Goal: Task Accomplishment & Management: Use online tool/utility

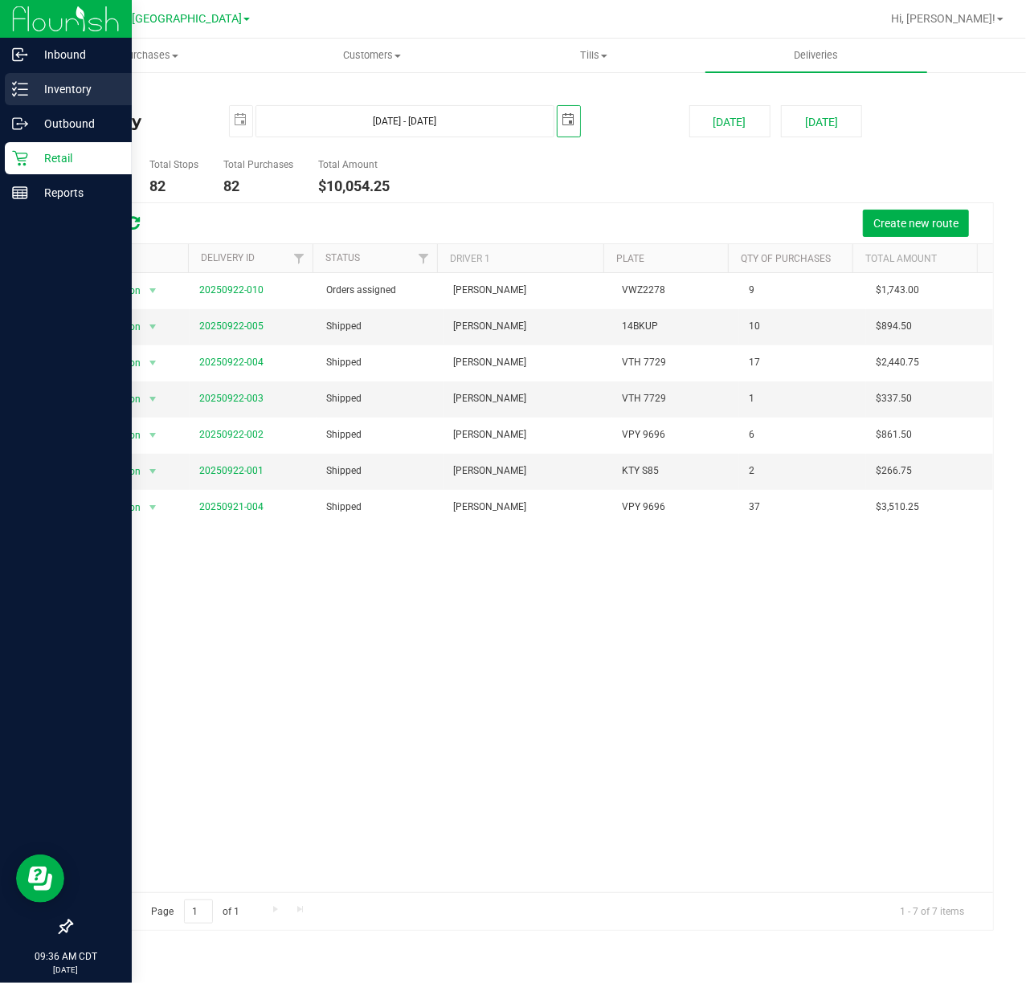
click at [47, 84] on p "Inventory" at bounding box center [76, 89] width 96 height 19
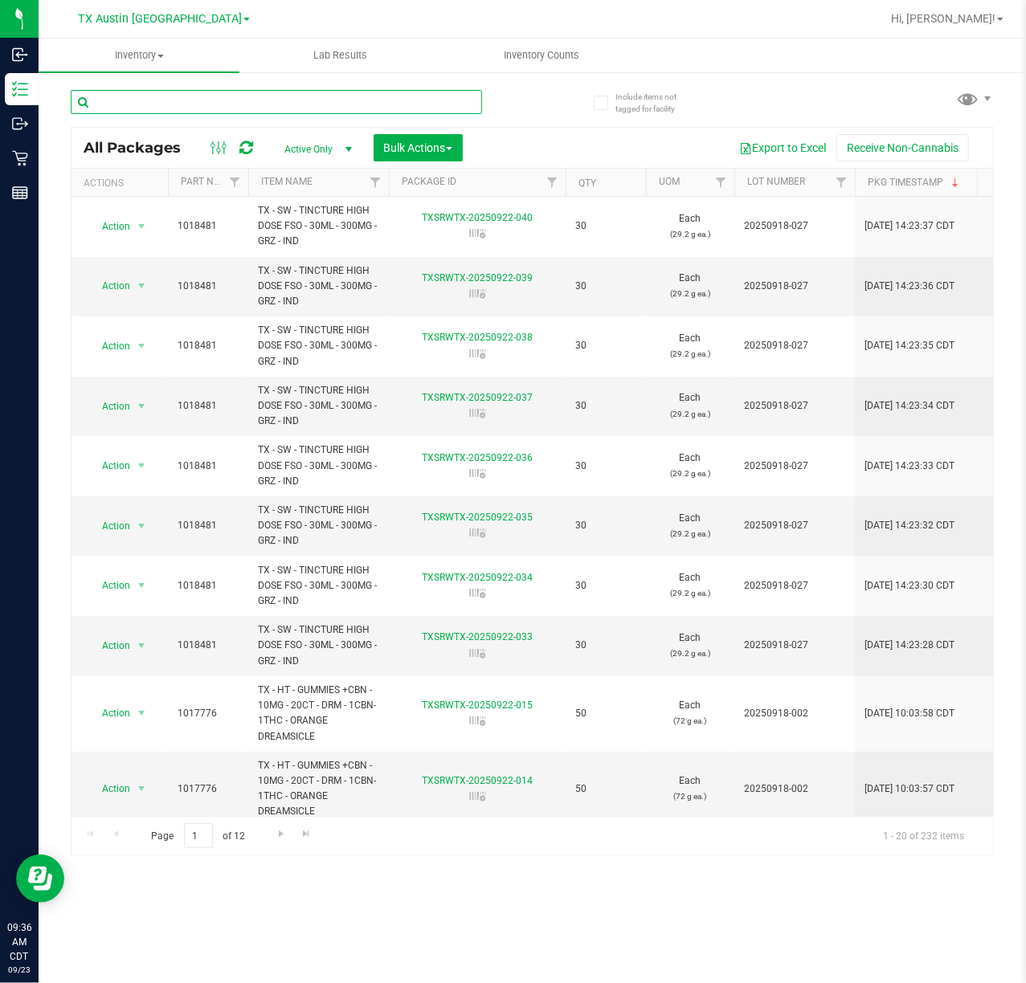
click at [232, 94] on input "text" at bounding box center [276, 102] width 411 height 24
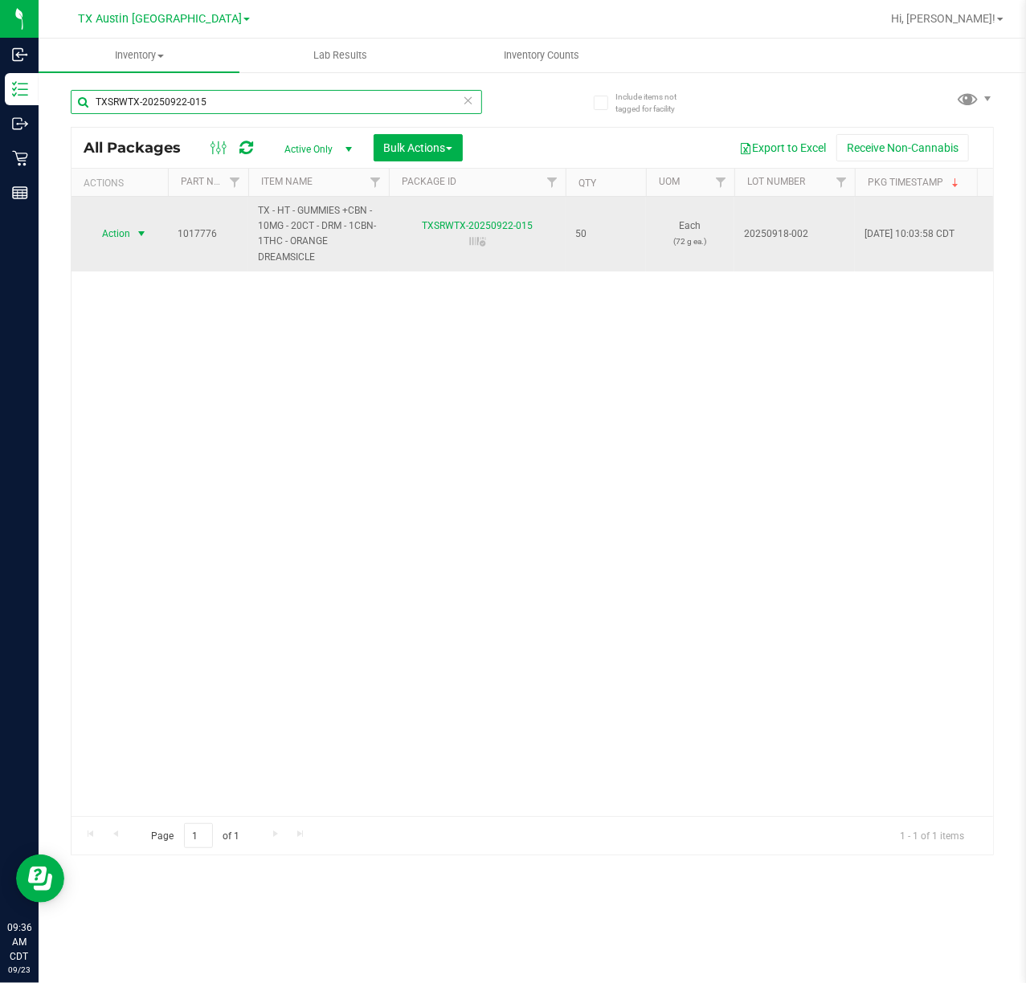
type input "TXSRWTX-20250922-015"
click at [120, 232] on span "Action" at bounding box center [109, 234] width 43 height 22
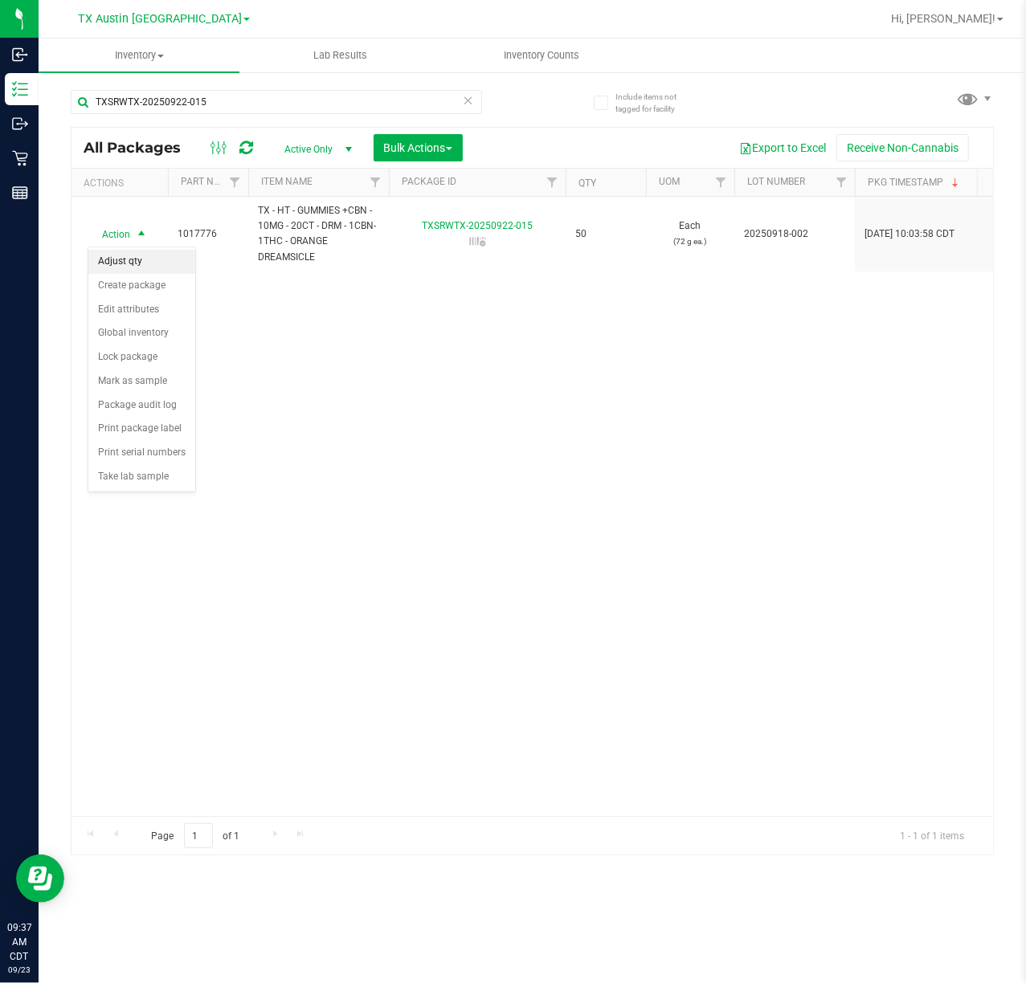
drag, startPoint x: 145, startPoint y: 255, endPoint x: 157, endPoint y: 258, distance: 12.3
click at [145, 257] on li "Adjust qty" at bounding box center [141, 262] width 107 height 24
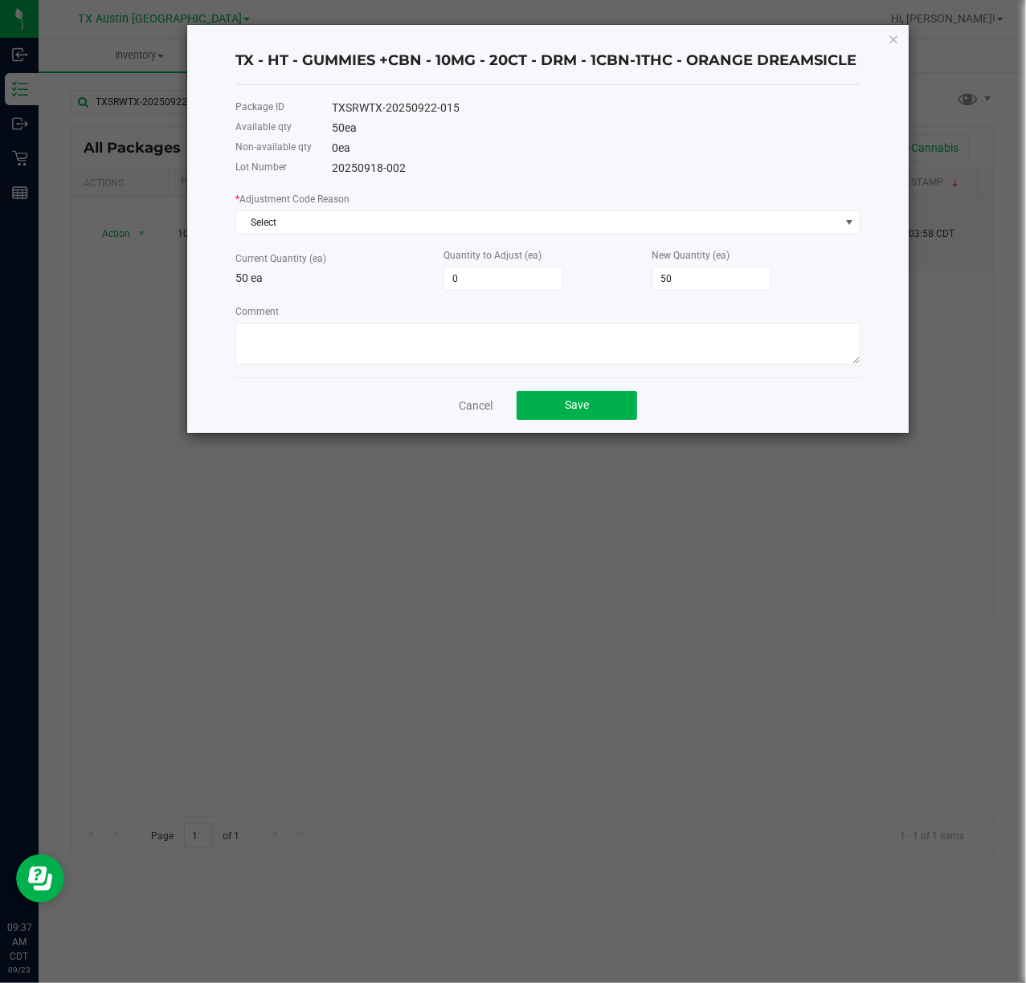
click at [527, 260] on label "Quantity to Adjust (ea)" at bounding box center [492, 255] width 98 height 14
click at [519, 271] on input "0" at bounding box center [503, 278] width 118 height 22
type input "-1"
type input "49"
type input "-1"
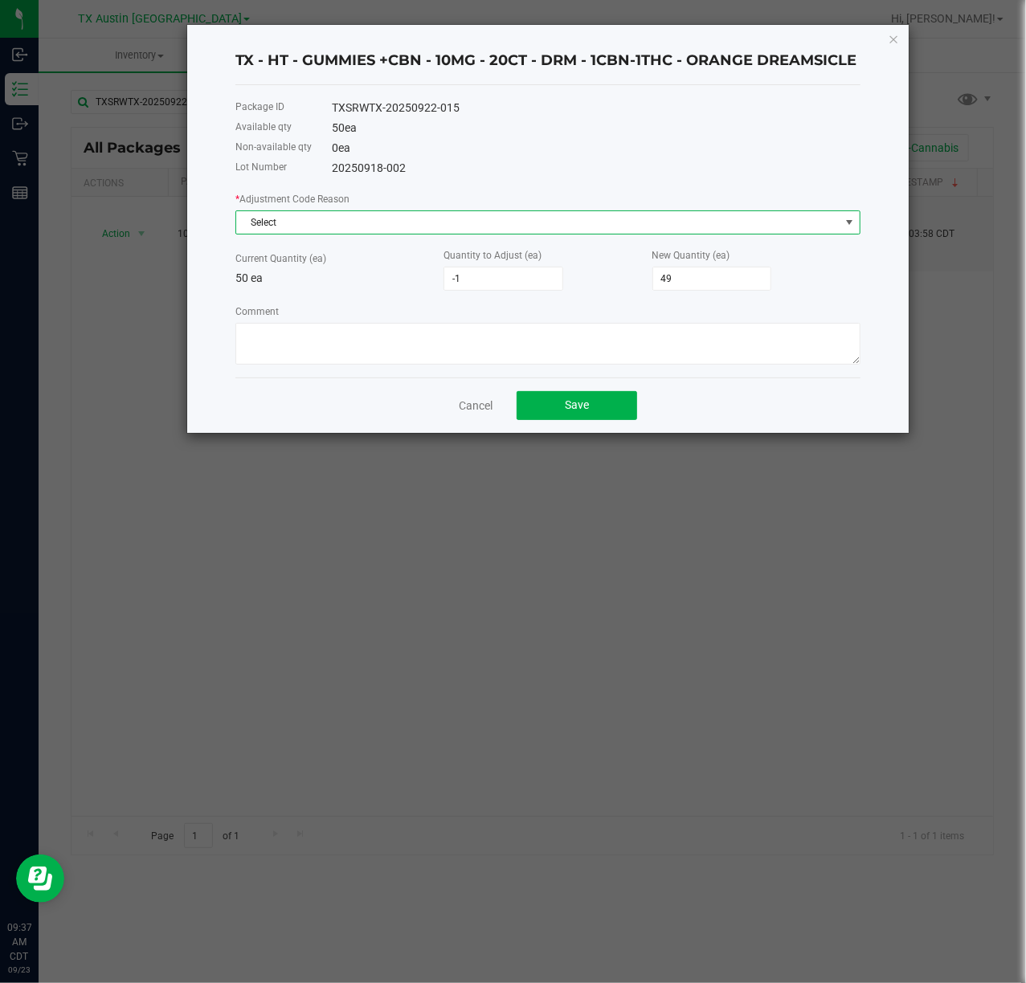
click at [376, 219] on span "Select" at bounding box center [537, 222] width 603 height 22
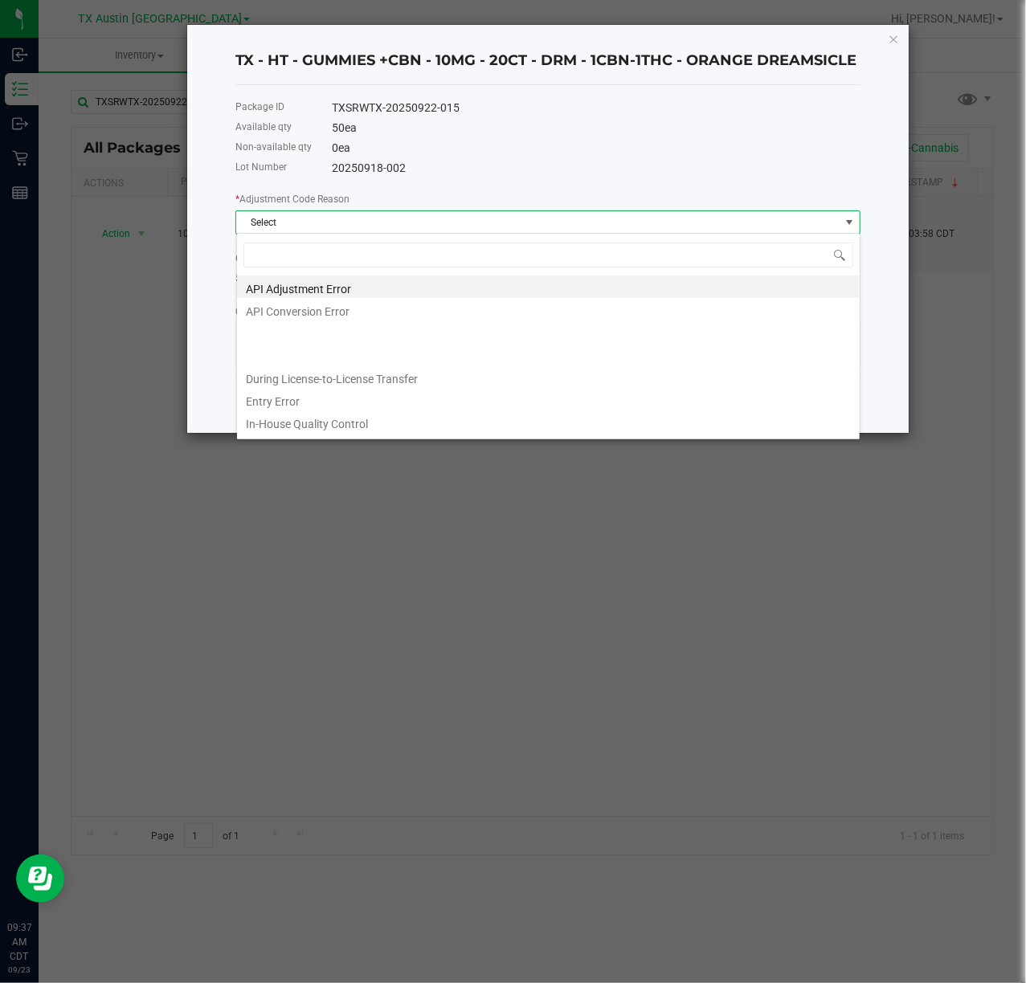
scroll to position [24, 624]
click at [294, 390] on li "Entry Error" at bounding box center [548, 399] width 623 height 22
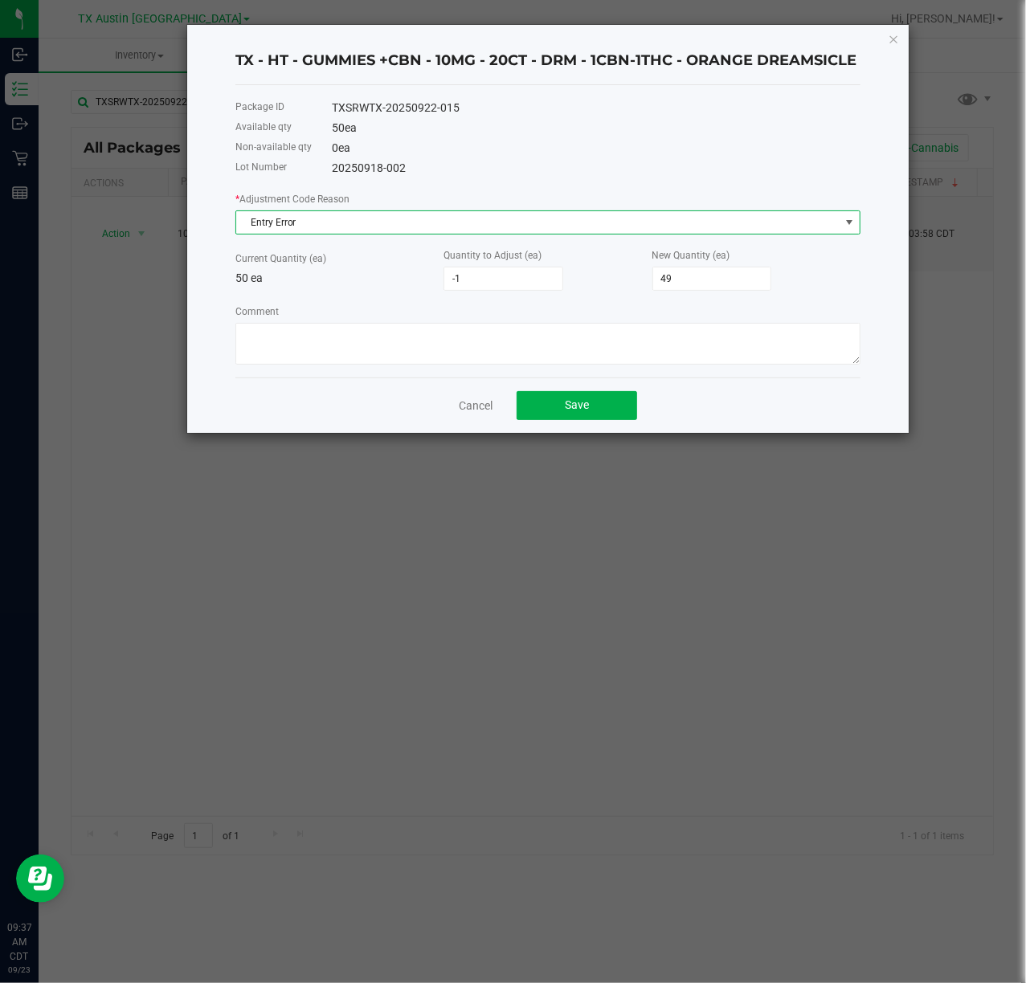
click at [470, 319] on div "Comment" at bounding box center [547, 334] width 625 height 62
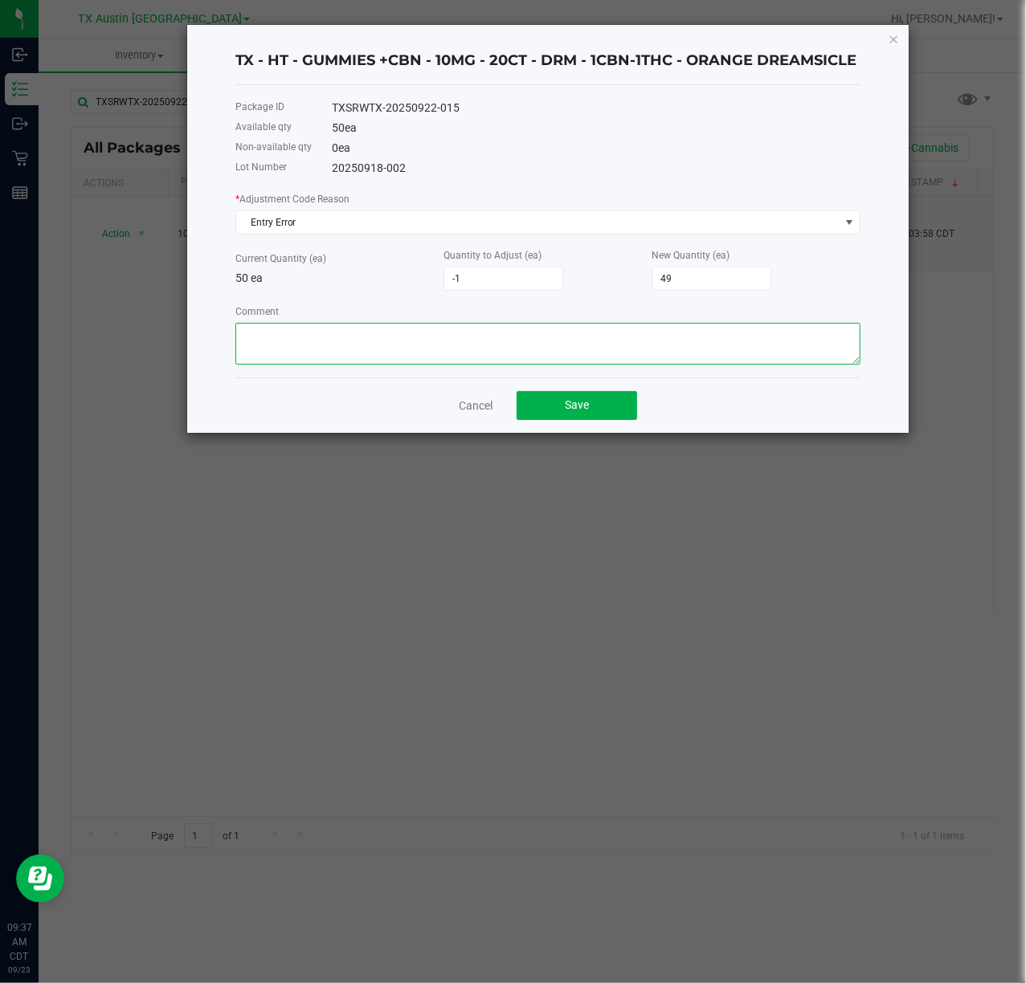
click at [463, 325] on textarea "Comment" at bounding box center [547, 344] width 625 height 42
type textarea "adjust numbers at end of labeling"
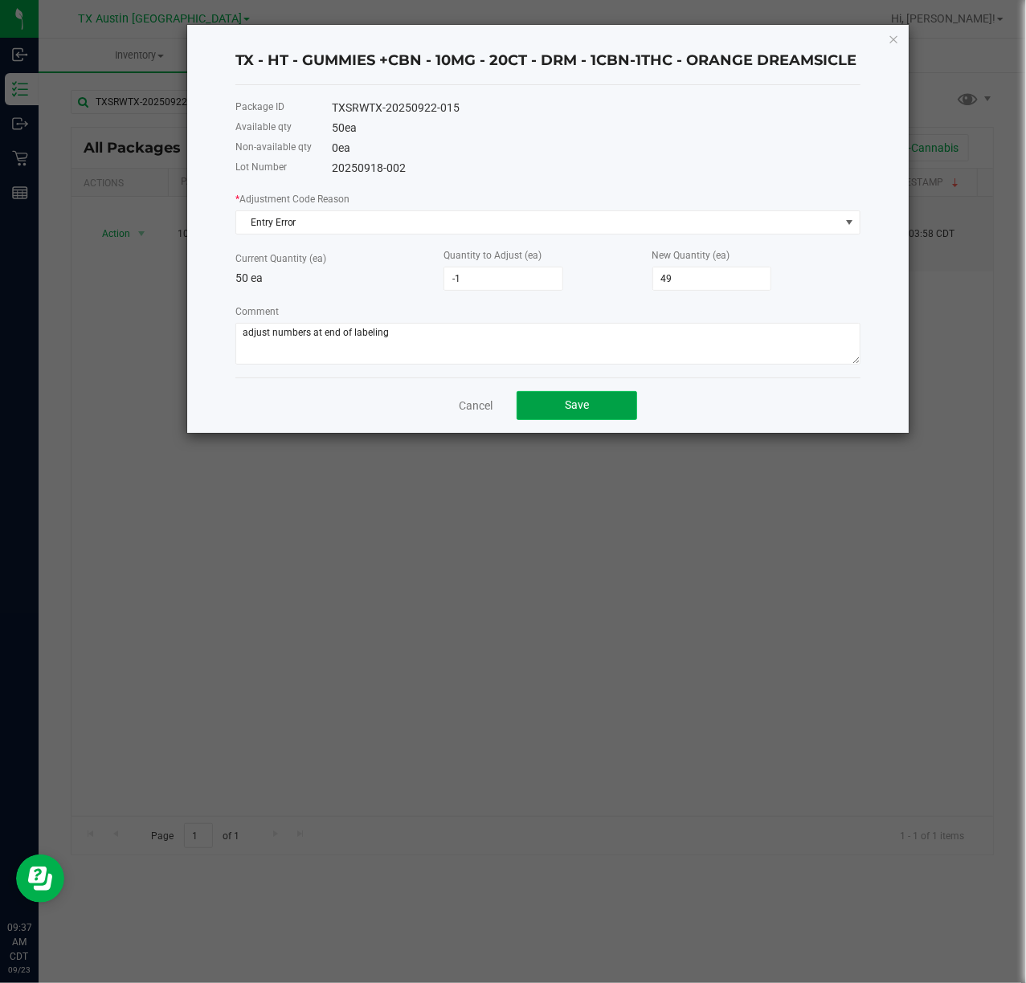
click at [596, 415] on button "Save" at bounding box center [577, 405] width 120 height 29
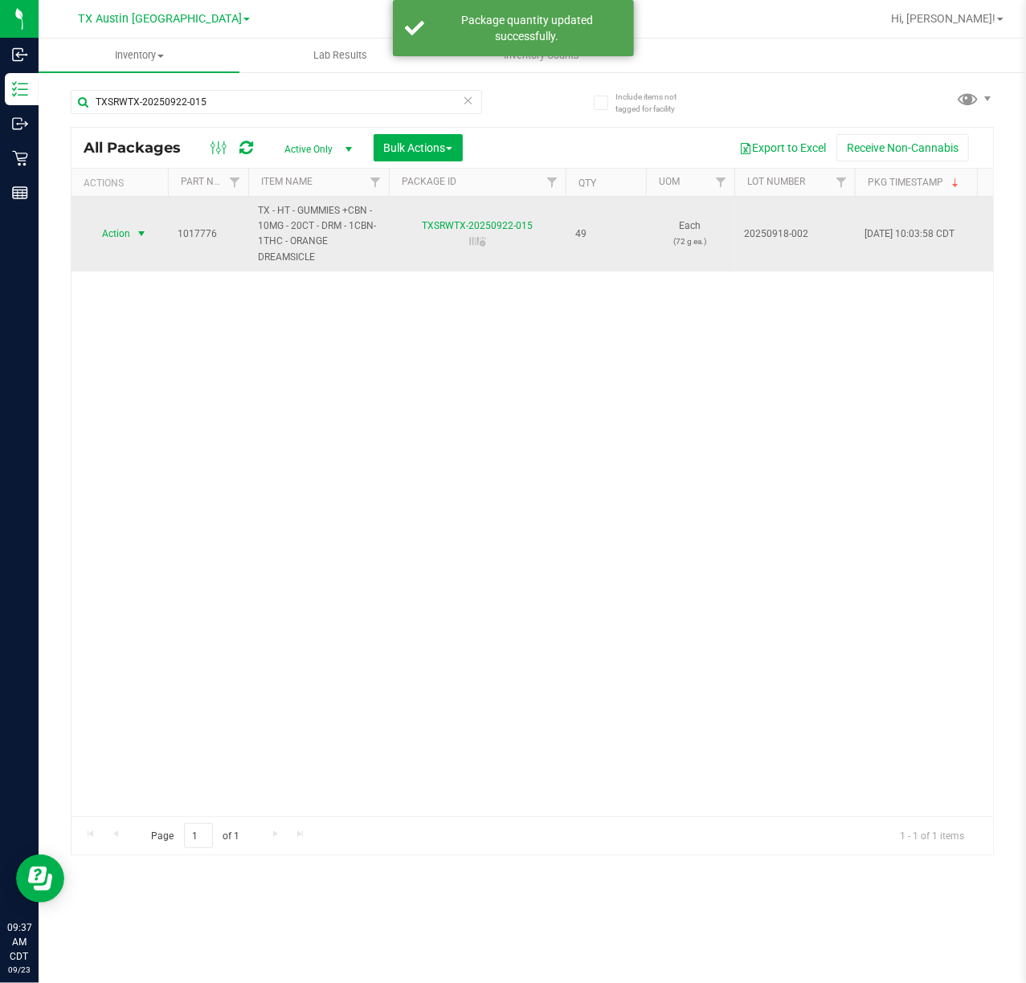
click at [138, 238] on span "select" at bounding box center [141, 233] width 13 height 13
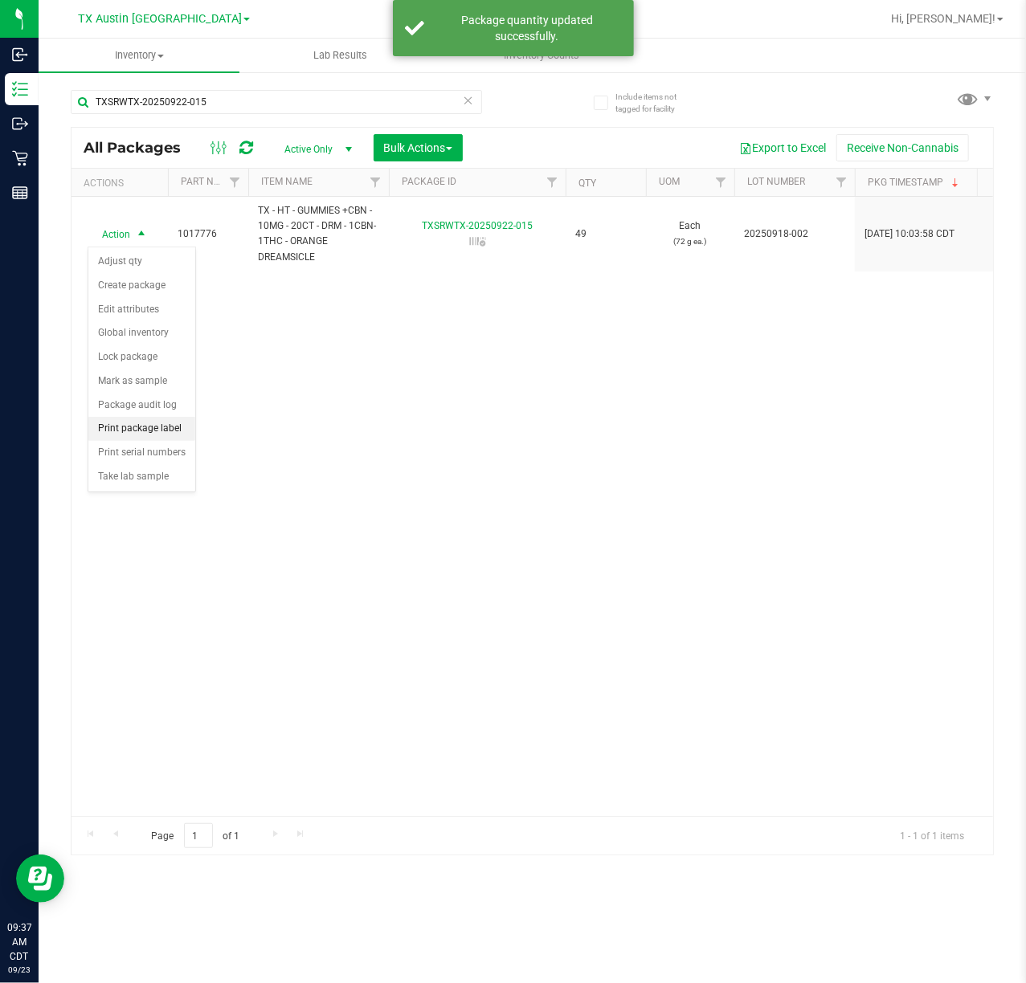
click at [178, 431] on li "Print package label" at bounding box center [141, 429] width 107 height 24
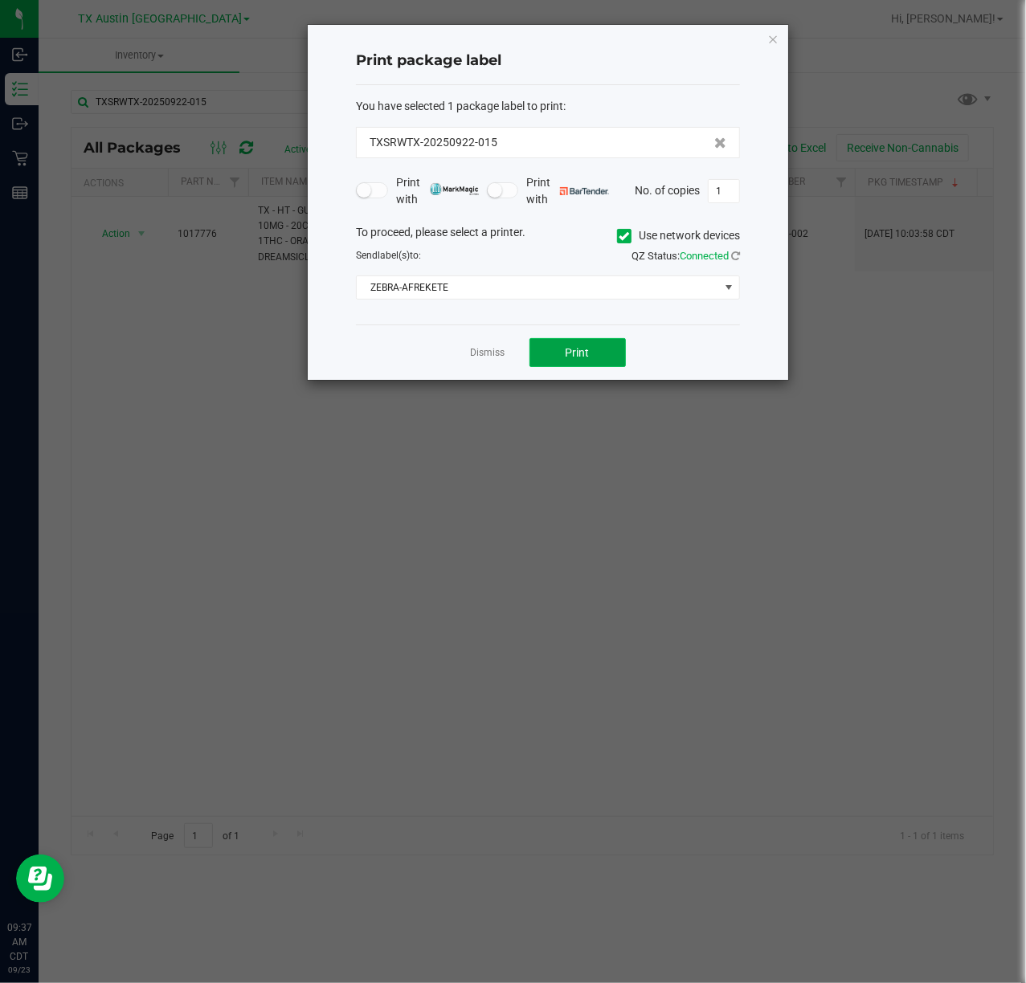
click at [574, 345] on button "Print" at bounding box center [577, 352] width 96 height 29
click at [492, 357] on link "Dismiss" at bounding box center [488, 353] width 35 height 14
